Goal: Information Seeking & Learning: Learn about a topic

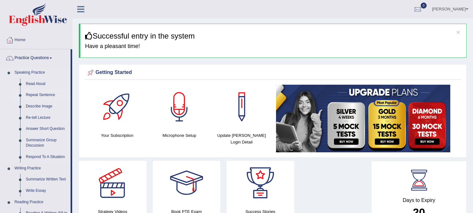
click at [48, 95] on link "Repeat Sentence" at bounding box center [47, 94] width 48 height 11
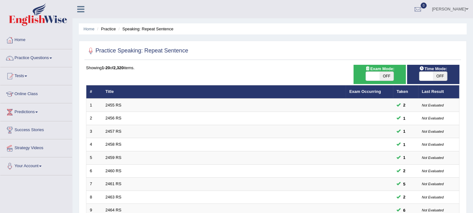
click at [381, 78] on span "OFF" at bounding box center [387, 76] width 14 height 9
checkbox input "true"
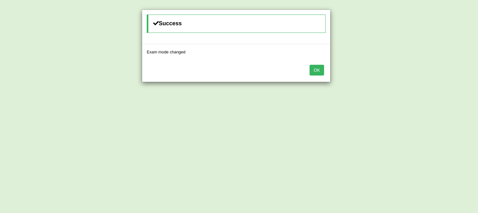
click at [314, 72] on button "OK" at bounding box center [317, 70] width 15 height 11
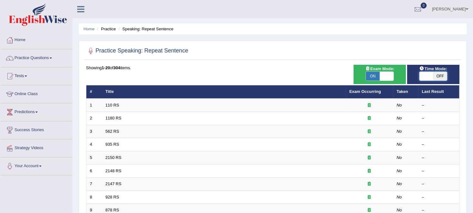
click at [425, 77] on span at bounding box center [427, 76] width 14 height 9
checkbox input "true"
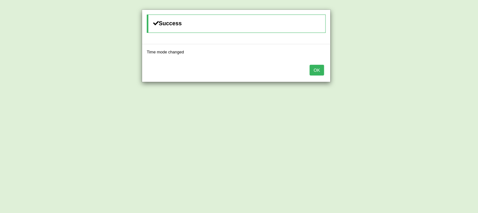
click at [319, 69] on button "OK" at bounding box center [317, 70] width 15 height 11
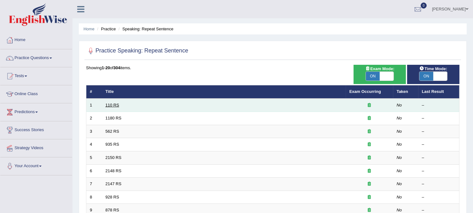
click at [115, 102] on link "110 RS" at bounding box center [113, 104] width 14 height 5
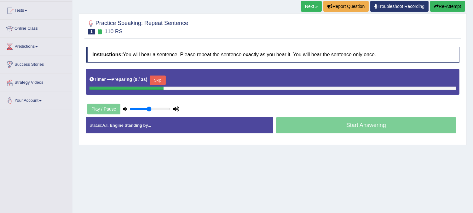
scroll to position [105, 0]
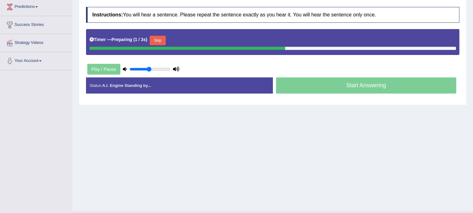
click at [158, 42] on button "Skip" at bounding box center [158, 40] width 16 height 9
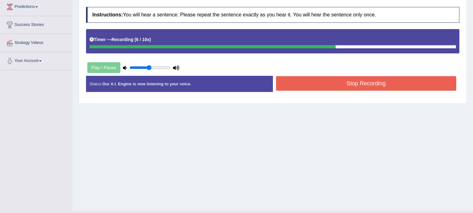
click at [286, 79] on button "Stop Recording" at bounding box center [366, 83] width 181 height 15
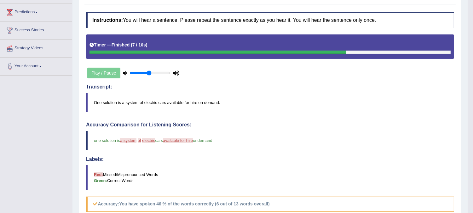
scroll to position [0, 0]
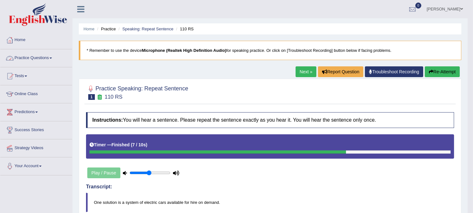
click at [42, 59] on link "Practice Questions" at bounding box center [36, 57] width 72 height 16
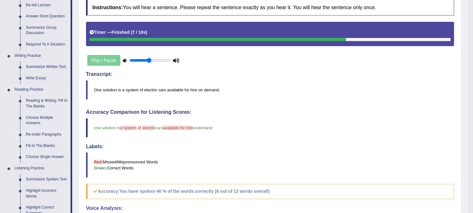
scroll to position [140, 0]
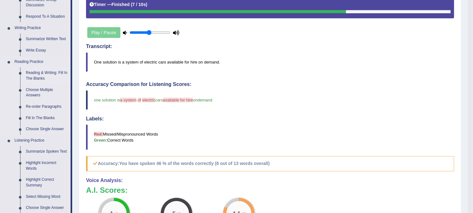
click at [35, 75] on link "Reading & Writing: Fill In The Blanks" at bounding box center [47, 75] width 48 height 17
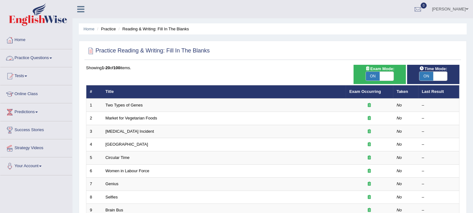
click at [35, 59] on link "Practice Questions" at bounding box center [36, 57] width 72 height 16
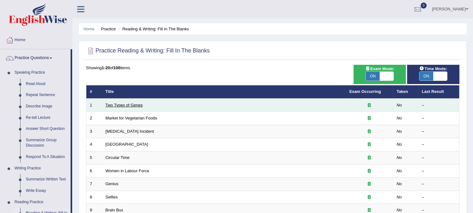
click at [120, 104] on link "Two Types of Genes" at bounding box center [124, 104] width 37 height 5
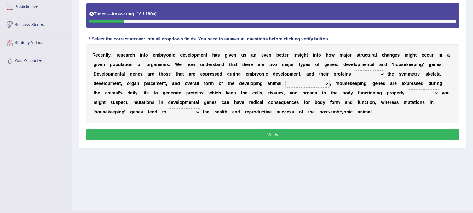
click at [366, 73] on select "push control hold elevate" at bounding box center [370, 74] width 32 height 8
click at [354, 70] on select "push control hold elevate" at bounding box center [370, 74] width 32 height 8
click at [360, 74] on select "push control hold elevate" at bounding box center [370, 74] width 32 height 8
select select "elevate"
click at [354, 70] on select "push control hold elevate" at bounding box center [370, 74] width 32 height 8
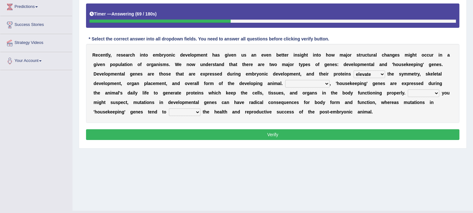
click at [295, 81] on select "Correspondingly Inclusively Conversely In contrast" at bounding box center [307, 84] width 44 height 8
select select "In contrast"
click at [285, 80] on select "Correspondingly Inclusively Conversely In contrast" at bounding box center [307, 84] width 44 height 8
click at [423, 94] on select "For As With Within" at bounding box center [424, 93] width 32 height 8
select select "As"
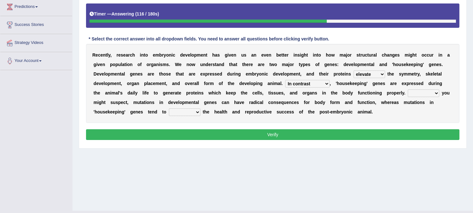
click at [408, 89] on select "For As With Within" at bounding box center [424, 93] width 32 height 8
click at [183, 113] on select "affect effect interrupt defect" at bounding box center [185, 112] width 32 height 8
click at [169, 108] on select "affect effect interrupt defect" at bounding box center [185, 112] width 32 height 8
click at [177, 110] on select "affect effect interrupt defect" at bounding box center [185, 112] width 32 height 8
select select "affect"
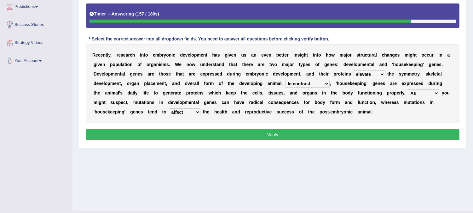
click at [169, 108] on select "affect effect interrupt defect" at bounding box center [185, 112] width 32 height 8
click at [202, 134] on button "Verify" at bounding box center [273, 134] width 374 height 11
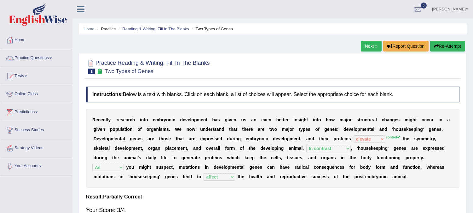
click at [44, 59] on link "Practice Questions" at bounding box center [36, 57] width 72 height 16
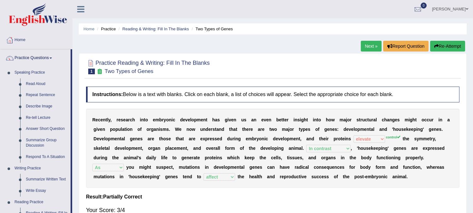
click at [367, 49] on link "Next »" at bounding box center [371, 46] width 21 height 11
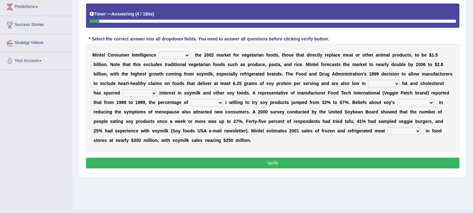
click at [177, 55] on select "deals fulfills creates estimates" at bounding box center [175, 55] width 32 height 8
select select "creates"
click at [159, 51] on select "deals fulfills creates estimates" at bounding box center [175, 55] width 32 height 8
click at [184, 54] on select "deals fulfills creates estimates" at bounding box center [175, 55] width 32 height 8
click at [304, 65] on b at bounding box center [305, 64] width 3 height 5
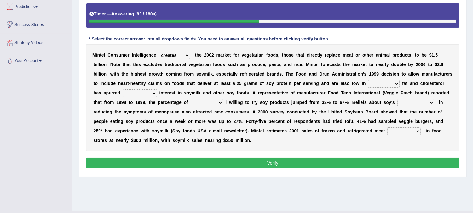
click at [379, 83] on select "saturated solid acid liquid" at bounding box center [384, 84] width 32 height 8
select select "saturated"
click at [368, 80] on select "saturated solid acid liquid" at bounding box center [384, 84] width 32 height 8
click at [152, 92] on select "good big tremendous extreme" at bounding box center [140, 93] width 34 height 8
select select "tremendous"
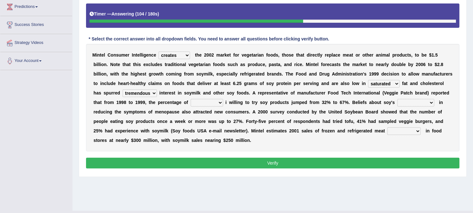
click at [123, 89] on select "good big tremendous extreme" at bounding box center [140, 93] width 34 height 8
click at [202, 102] on select "guests consumers customers clients" at bounding box center [207, 103] width 32 height 8
select select "consumers"
click at [191, 99] on select "guests consumers customers clients" at bounding box center [207, 103] width 32 height 8
click at [404, 104] on select "effectiveness timeliness efficiency goodness" at bounding box center [416, 103] width 37 height 8
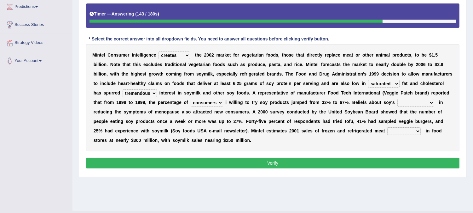
select select "effectiveness"
click at [398, 99] on select "effectiveness timeliness efficiency goodness" at bounding box center [416, 103] width 37 height 8
click at [397, 131] on select "foods choices staffs alternatives" at bounding box center [404, 131] width 33 height 8
click at [388, 127] on select "foods choices staffs alternatives" at bounding box center [404, 131] width 33 height 8
click at [398, 131] on select "foods choices staffs alternatives" at bounding box center [404, 131] width 33 height 8
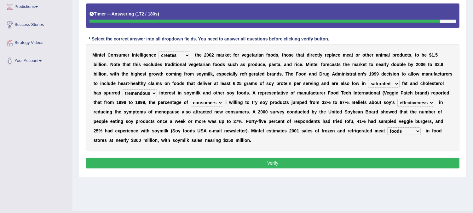
select select "choices"
click at [388, 127] on select "foods choices staffs alternatives" at bounding box center [404, 131] width 33 height 8
click at [335, 162] on button "Verify" at bounding box center [273, 162] width 374 height 11
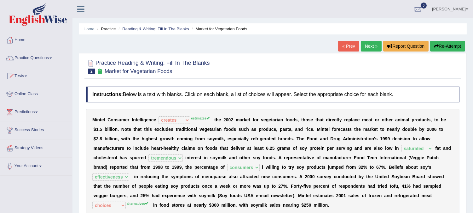
click at [366, 45] on link "Next »" at bounding box center [371, 46] width 21 height 11
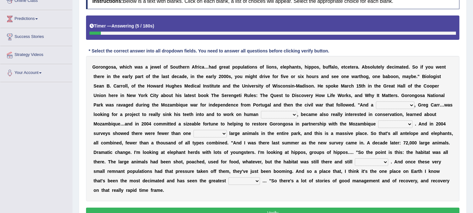
scroll to position [105, 0]
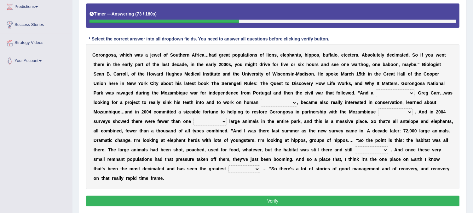
click at [277, 102] on select "negligence prevalence development malevolence" at bounding box center [279, 103] width 36 height 8
click at [272, 85] on b "Q" at bounding box center [272, 83] width 3 height 5
click at [382, 91] on select "passion solstice ballast philanthropist" at bounding box center [395, 93] width 38 height 8
select select "philanthropist"
click at [376, 89] on select "passion solstice ballast philanthropist" at bounding box center [395, 93] width 38 height 8
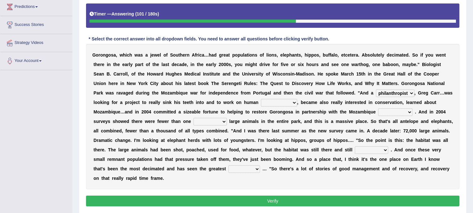
click at [263, 100] on select "negligence prevalence development malevolence" at bounding box center [279, 103] width 36 height 8
select select "development"
click at [261, 99] on select "negligence prevalence development malevolence" at bounding box center [279, 103] width 36 height 8
click at [394, 114] on select "parliament semanticist government journalist" at bounding box center [395, 112] width 34 height 8
select select "government"
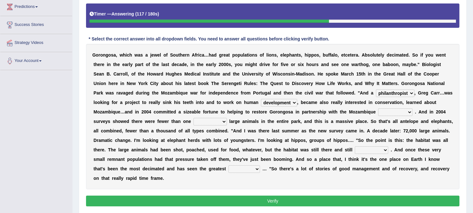
click at [378, 108] on select "parliament semanticist government journalist" at bounding box center [395, 112] width 34 height 8
click at [383, 114] on select "parliament semanticist government journalist" at bounding box center [395, 112] width 34 height 8
click at [220, 122] on select "deflowered embowered roundest thousand" at bounding box center [210, 122] width 33 height 8
select select "deflowered"
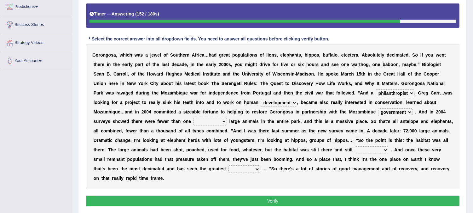
click at [194, 118] on select "deflowered embowered roundest thousand" at bounding box center [210, 122] width 33 height 8
click at [388, 150] on select "assertive incidental compulsive productive" at bounding box center [371, 150] width 33 height 8
select select "productive"
click at [388, 146] on select "assertive incidental compulsive productive" at bounding box center [371, 150] width 33 height 8
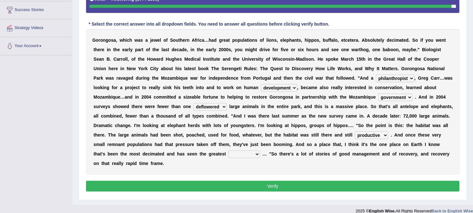
scroll to position [127, 0]
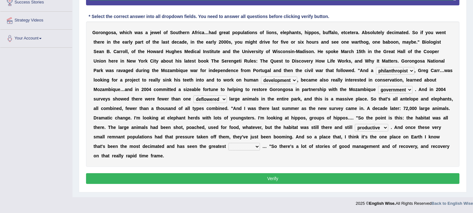
click at [260, 149] on select "recovery efficacy golly stumpy" at bounding box center [245, 147] width 32 height 8
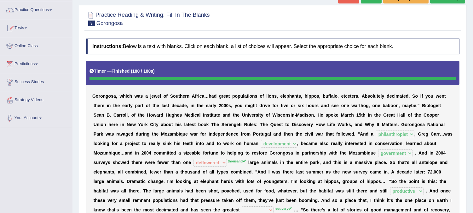
scroll to position [0, 0]
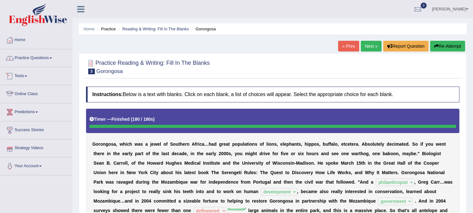
click at [32, 62] on link "Practice Questions" at bounding box center [36, 57] width 72 height 16
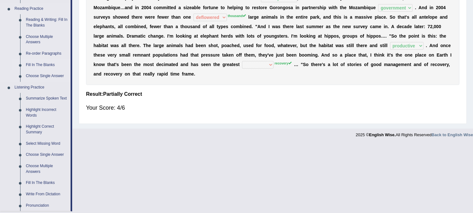
scroll to position [210, 0]
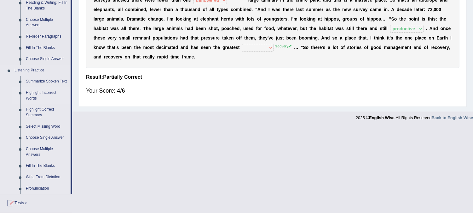
click at [37, 92] on link "Highlight Incorrect Words" at bounding box center [47, 95] width 48 height 17
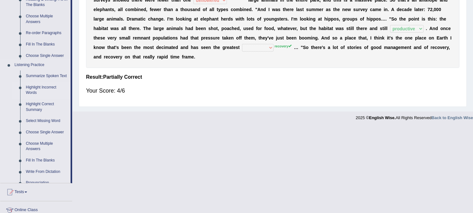
scroll to position [124, 0]
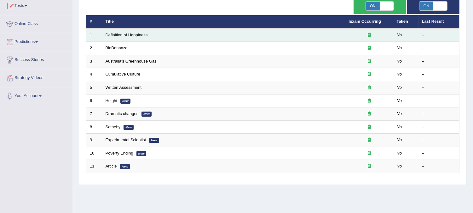
click at [136, 37] on td "Definition of Happiness" at bounding box center [224, 34] width 244 height 13
click at [137, 35] on link "Definition of Happiness" at bounding box center [127, 34] width 42 height 5
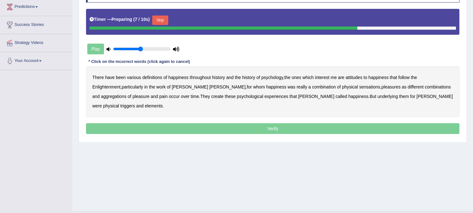
click at [166, 23] on button "Skip" at bounding box center [160, 19] width 16 height 9
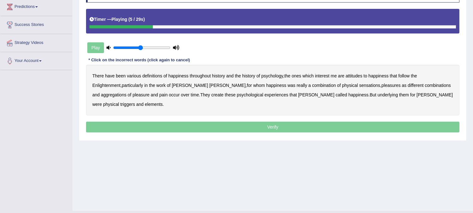
click at [279, 77] on b "psychology" at bounding box center [272, 75] width 22 height 5
click at [351, 76] on b "attitudes" at bounding box center [354, 75] width 17 height 5
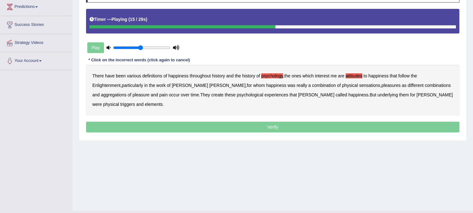
click at [359, 87] on b "sensations" at bounding box center [369, 85] width 21 height 5
click at [211, 95] on b "create" at bounding box center [217, 94] width 12 height 5
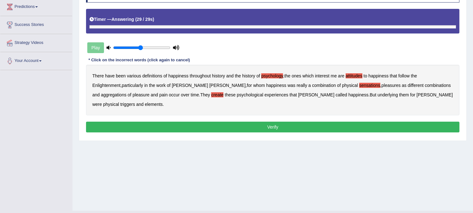
click at [163, 102] on b "elements" at bounding box center [154, 104] width 18 height 5
click at [329, 121] on button "Verify" at bounding box center [273, 126] width 374 height 11
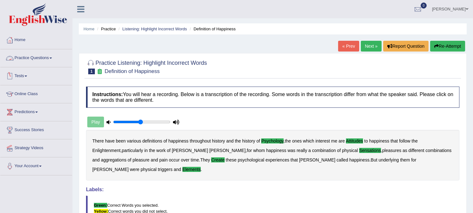
click at [32, 59] on link "Practice Questions" at bounding box center [36, 57] width 72 height 16
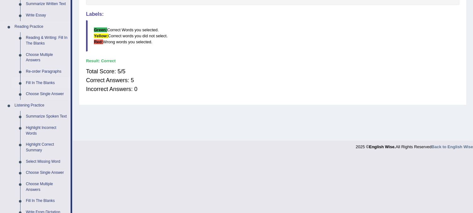
scroll to position [140, 0]
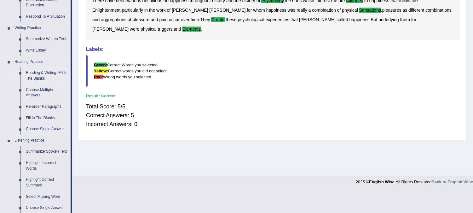
click at [38, 76] on link "Reading & Writing: Fill In The Blanks" at bounding box center [47, 75] width 48 height 17
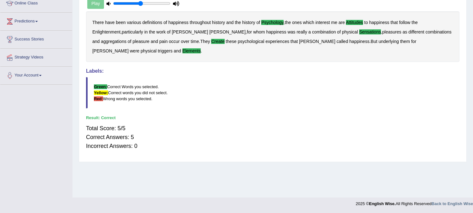
scroll to position [83, 0]
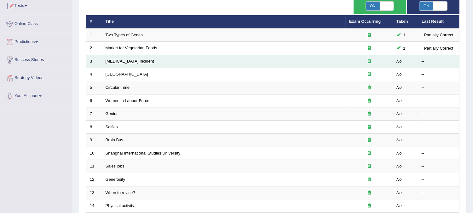
click at [124, 59] on link "[MEDICAL_DATA] Incident" at bounding box center [130, 61] width 49 height 5
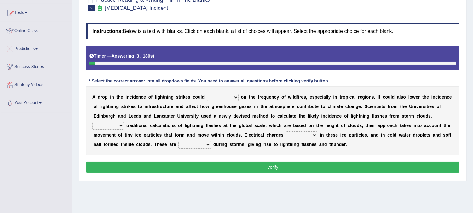
scroll to position [70, 0]
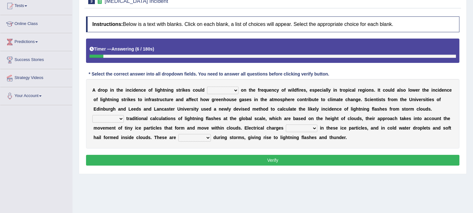
click at [226, 87] on select "dwell focus impact depend" at bounding box center [223, 90] width 32 height 8
select select "impact"
click at [207, 86] on select "dwell focus impact depend" at bounding box center [223, 90] width 32 height 8
click at [109, 119] on select "Unlike Unless Except Besides" at bounding box center [108, 119] width 32 height 8
select select "Unlike"
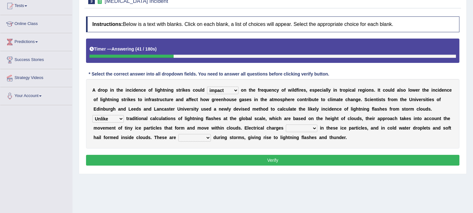
click at [92, 115] on select "Unlike Unless Except Besides" at bounding box center [108, 119] width 32 height 8
click at [303, 129] on select "run off build up mess up zoom in" at bounding box center [302, 128] width 32 height 8
select select "run off"
click at [286, 124] on select "run off build up mess up zoom in" at bounding box center [302, 128] width 32 height 8
click at [204, 139] on select "collected diverted rounded discharged" at bounding box center [194, 138] width 32 height 8
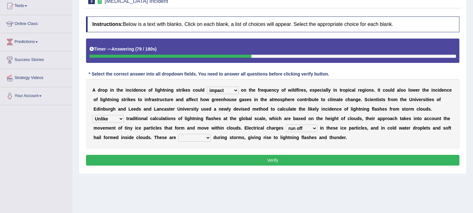
select select "diverted"
click at [178, 134] on select "collected diverted rounded discharged" at bounding box center [194, 138] width 32 height 8
click at [232, 155] on button "Verify" at bounding box center [273, 160] width 374 height 11
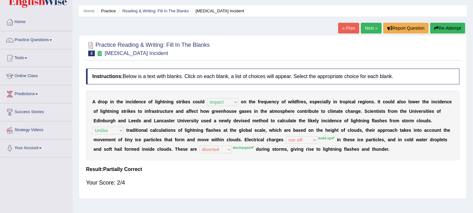
scroll to position [13, 0]
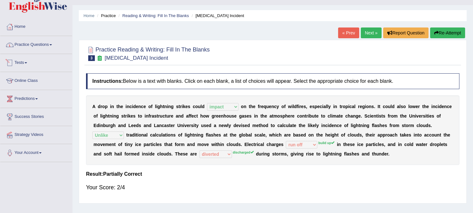
click at [24, 41] on link "Practice Questions" at bounding box center [36, 44] width 72 height 16
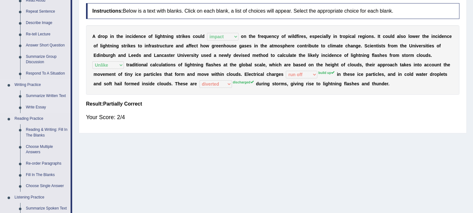
scroll to position [118, 0]
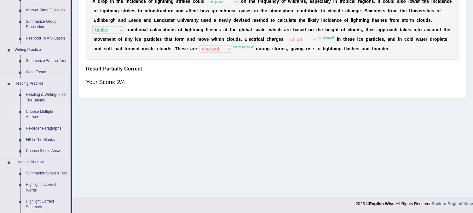
click at [37, 114] on link "Choose Multiple Answers" at bounding box center [47, 114] width 48 height 17
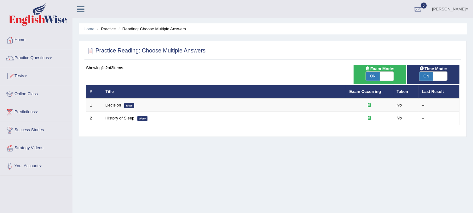
click at [428, 76] on span "ON" at bounding box center [427, 76] width 14 height 9
checkbox input "false"
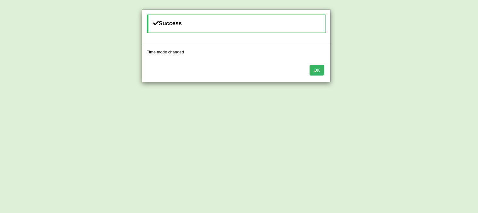
click at [321, 68] on button "OK" at bounding box center [317, 70] width 15 height 11
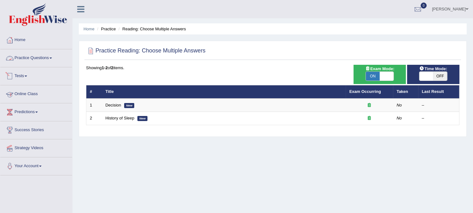
click at [37, 61] on link "Practice Questions" at bounding box center [36, 57] width 72 height 16
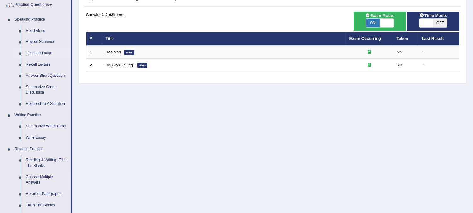
scroll to position [105, 0]
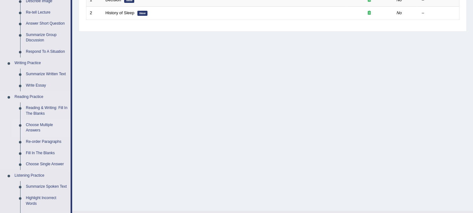
click at [38, 124] on link "Choose Multiple Answers" at bounding box center [47, 127] width 48 height 17
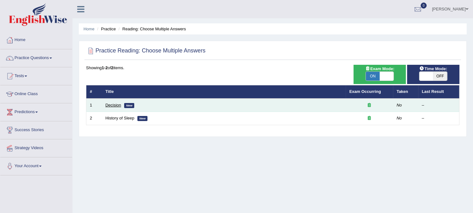
click at [118, 103] on link "Decision" at bounding box center [114, 104] width 16 height 5
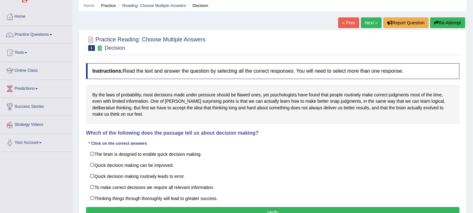
scroll to position [35, 0]
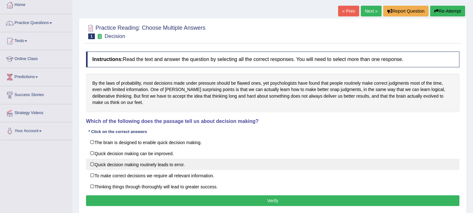
click at [96, 162] on label "Quick decision making routinely leads to error." at bounding box center [273, 163] width 374 height 11
checkbox input "true"
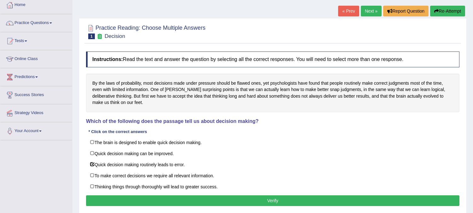
click at [159, 201] on button "Verify" at bounding box center [273, 200] width 374 height 11
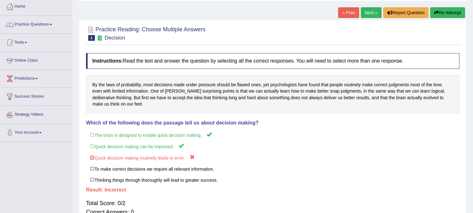
scroll to position [0, 0]
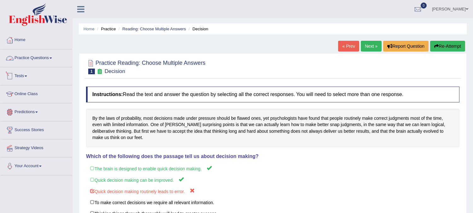
click at [36, 59] on link "Practice Questions" at bounding box center [36, 57] width 72 height 16
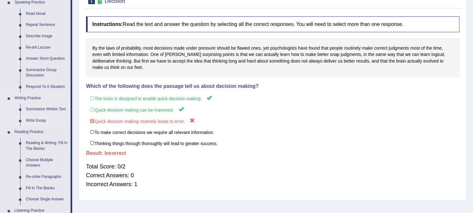
scroll to position [105, 0]
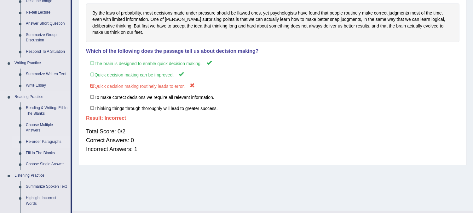
click at [44, 142] on link "Re-order Paragraphs" at bounding box center [47, 141] width 48 height 11
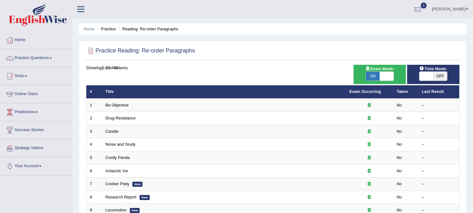
click at [441, 76] on span "OFF" at bounding box center [441, 76] width 14 height 9
checkbox input "true"
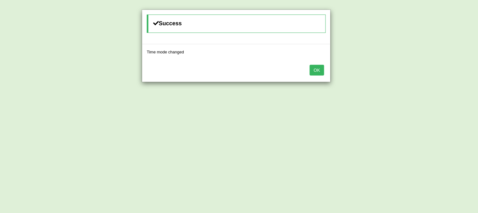
click at [322, 67] on button "OK" at bounding box center [317, 70] width 15 height 11
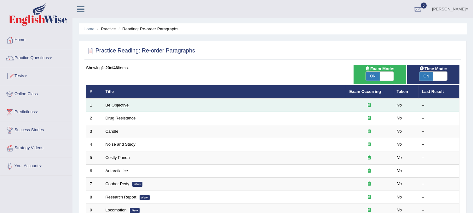
click at [122, 106] on link "Be Objective" at bounding box center [117, 104] width 23 height 5
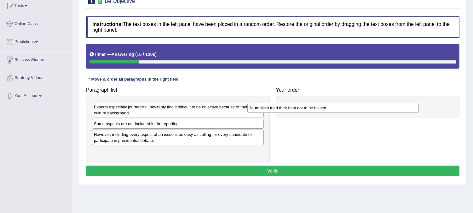
drag, startPoint x: 143, startPoint y: 153, endPoint x: 299, endPoint y: 109, distance: 161.4
click at [299, 109] on div "Journalists tried their best not to be biased." at bounding box center [334, 108] width 172 height 10
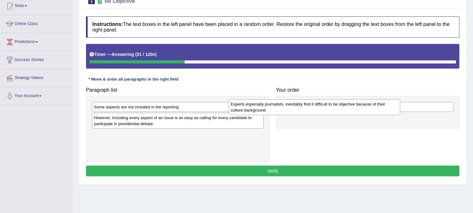
drag, startPoint x: 144, startPoint y: 113, endPoint x: 281, endPoint y: 110, distance: 136.9
click at [281, 110] on div "Experts especially journalists, inevitably find it difficult to be objective be…" at bounding box center [315, 107] width 172 height 16
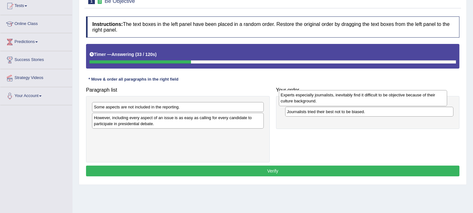
drag, startPoint x: 307, startPoint y: 115, endPoint x: 301, endPoint y: 92, distance: 23.6
click at [301, 92] on div "Experts especially journalists, inevitably find it difficult to be objective be…" at bounding box center [363, 98] width 168 height 16
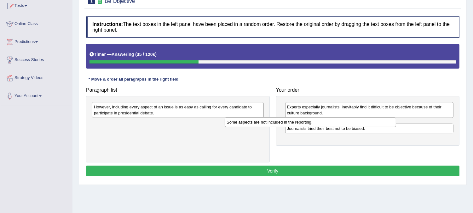
drag, startPoint x: 174, startPoint y: 105, endPoint x: 307, endPoint y: 120, distance: 133.6
click at [307, 120] on div "Some aspects are not included in the reporting." at bounding box center [311, 122] width 172 height 10
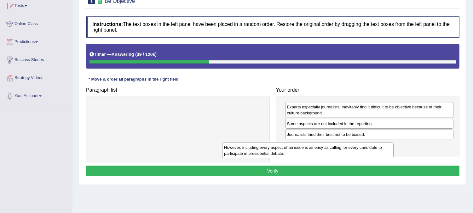
drag, startPoint x: 158, startPoint y: 111, endPoint x: 288, endPoint y: 152, distance: 136.3
click at [288, 152] on div "However, including every aspect of an issue is as easy as calling for every can…" at bounding box center [308, 150] width 172 height 16
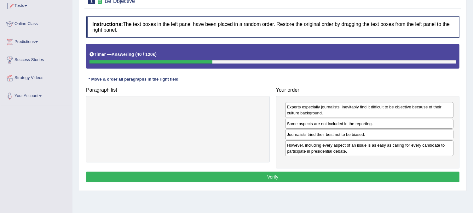
click at [245, 178] on button "Verify" at bounding box center [273, 176] width 374 height 11
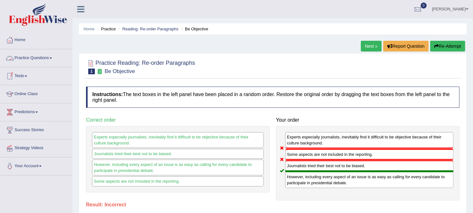
click at [33, 58] on link "Practice Questions" at bounding box center [36, 57] width 72 height 16
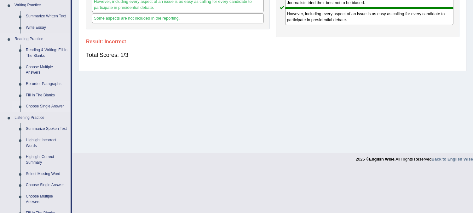
scroll to position [175, 0]
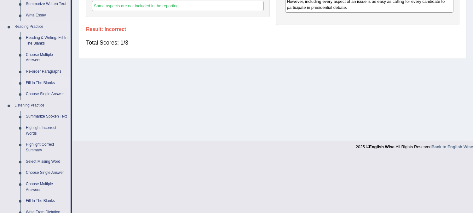
click at [37, 82] on link "Fill In The Blanks" at bounding box center [47, 82] width 48 height 11
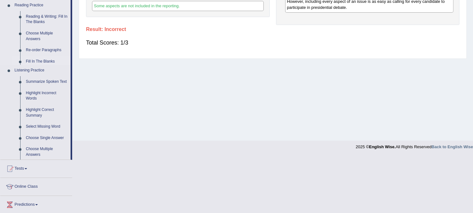
scroll to position [169, 0]
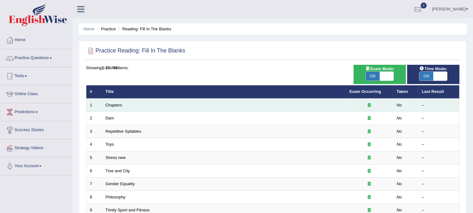
scroll to position [35, 0]
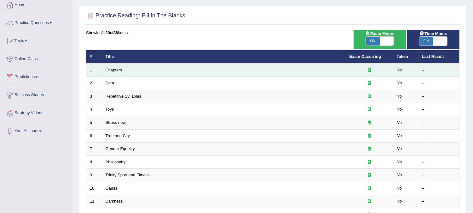
click at [108, 70] on link "Chapters" at bounding box center [114, 69] width 17 height 5
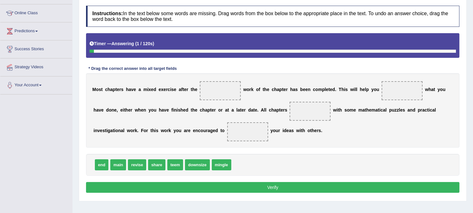
scroll to position [105, 0]
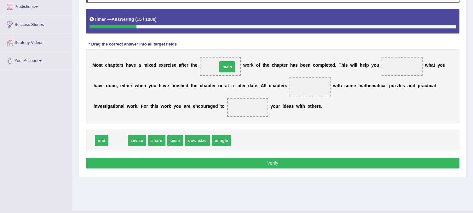
drag, startPoint x: 120, startPoint y: 142, endPoint x: 230, endPoint y: 68, distance: 131.7
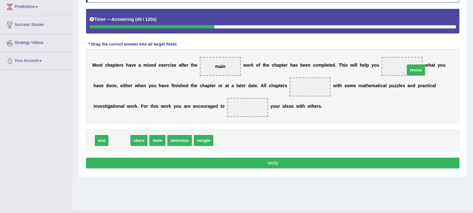
drag, startPoint x: 119, startPoint y: 137, endPoint x: 412, endPoint y: 68, distance: 300.7
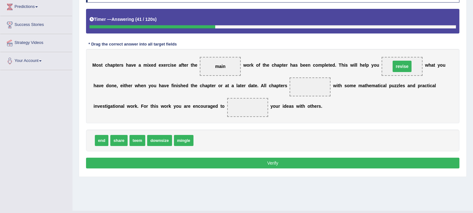
click at [412, 68] on span "revise" at bounding box center [402, 66] width 41 height 19
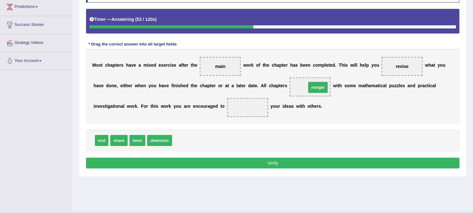
drag, startPoint x: 185, startPoint y: 141, endPoint x: 319, endPoint y: 88, distance: 144.3
drag, startPoint x: 300, startPoint y: 85, endPoint x: 250, endPoint y: 114, distance: 57.3
click at [250, 114] on div "M o s t c h a p t e r s h a v e a m i x e d e x e r c i s e a f t e r t h e mai…" at bounding box center [273, 86] width 374 height 74
drag, startPoint x: 311, startPoint y: 86, endPoint x: 247, endPoint y: 108, distance: 67.6
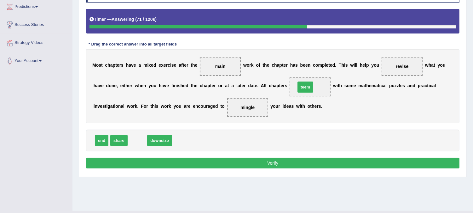
drag, startPoint x: 139, startPoint y: 143, endPoint x: 307, endPoint y: 90, distance: 176.3
click at [193, 165] on button "Verify" at bounding box center [273, 162] width 374 height 11
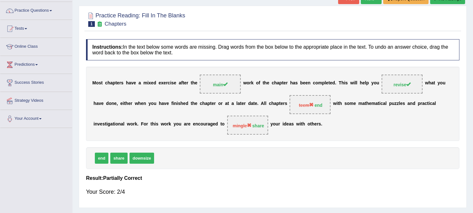
scroll to position [0, 0]
